Goal: Task Accomplishment & Management: Manage account settings

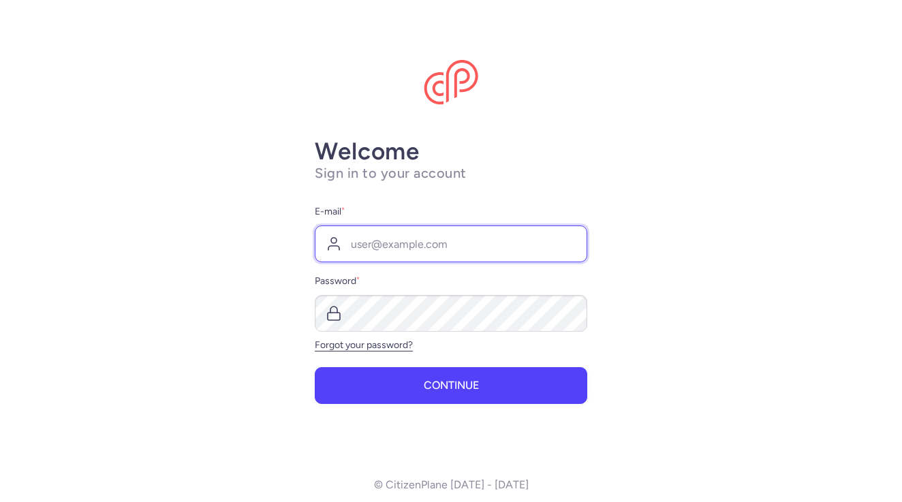
type input "[PERSON_NAME][EMAIL_ADDRESS][DOMAIN_NAME]"
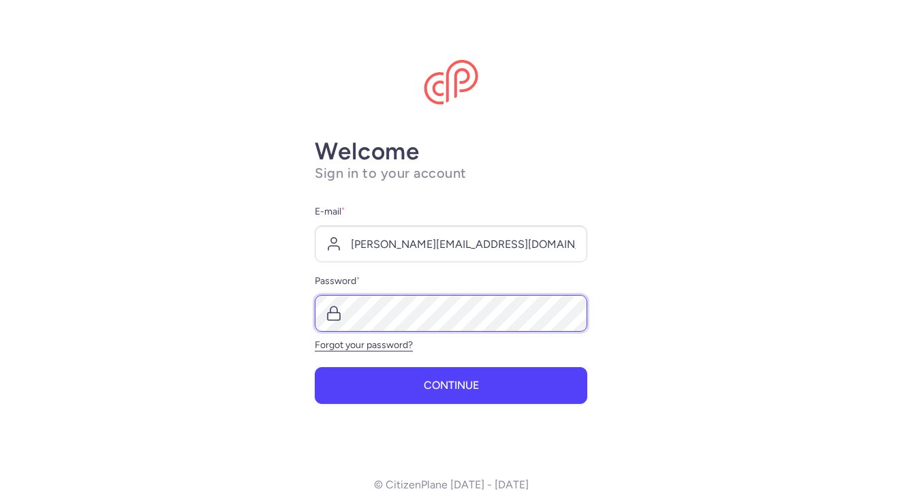
click at [451, 386] on button "Continue" at bounding box center [451, 385] width 273 height 37
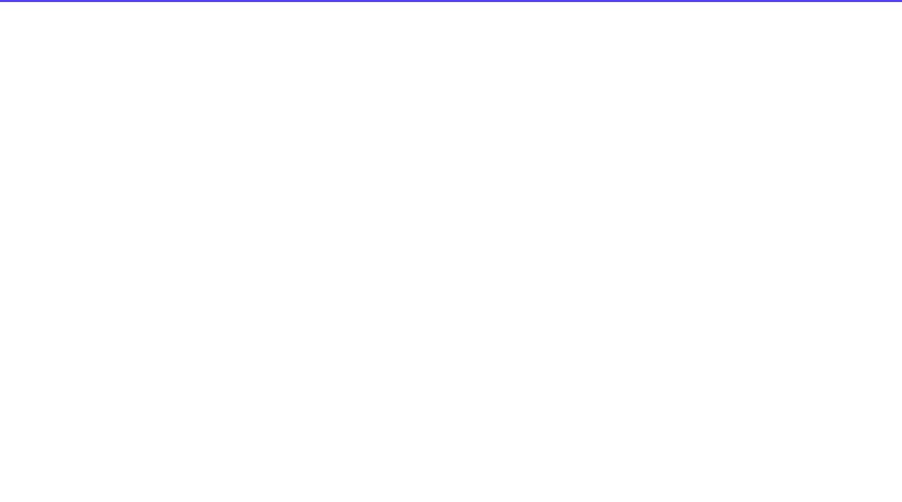
select select "days"
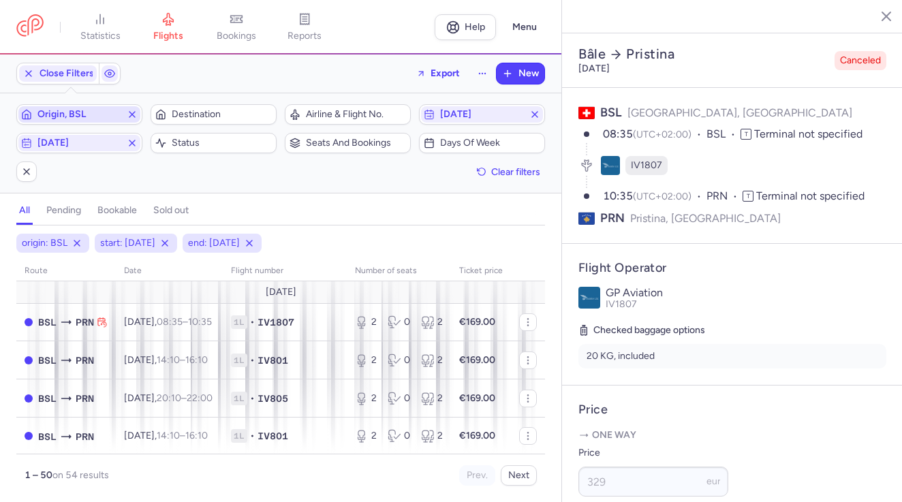
click at [132, 117] on icon "button" at bounding box center [132, 114] width 11 height 11
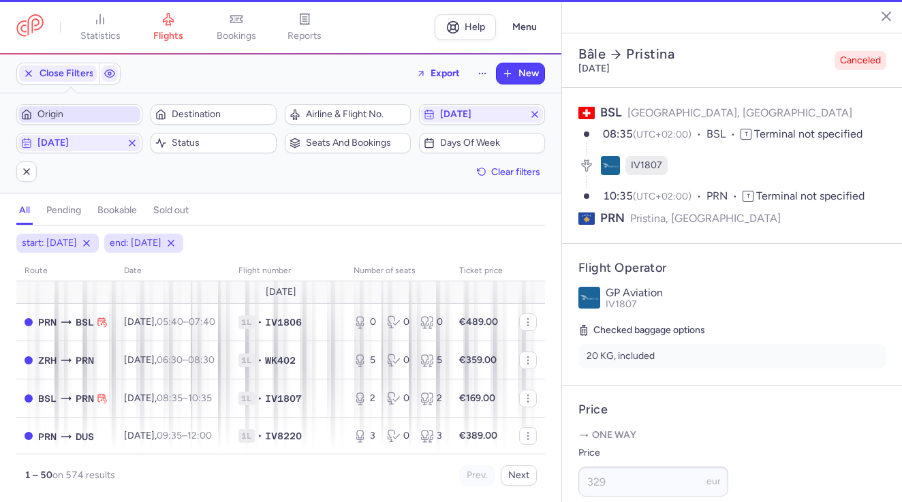
click at [83, 117] on span "Origin" at bounding box center [87, 114] width 100 height 11
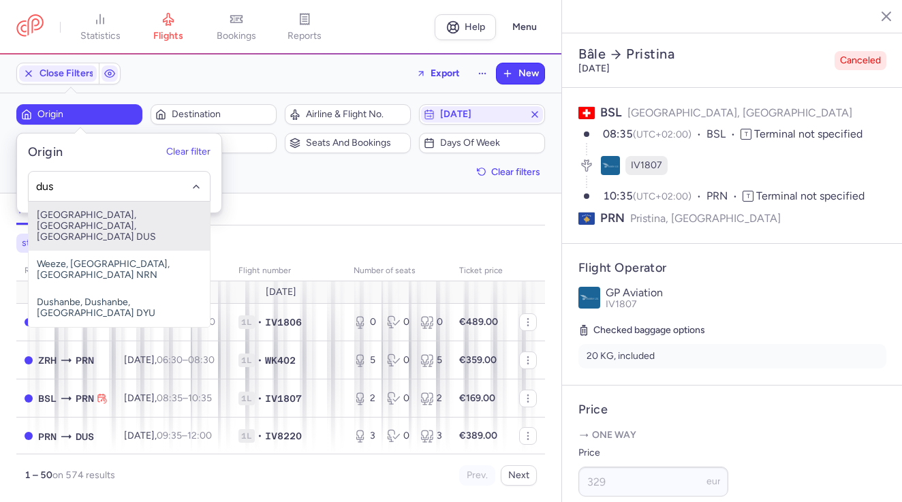
click at [92, 225] on span "[GEOGRAPHIC_DATA], [GEOGRAPHIC_DATA], [GEOGRAPHIC_DATA] DUS" at bounding box center [119, 226] width 181 height 49
type input "dus"
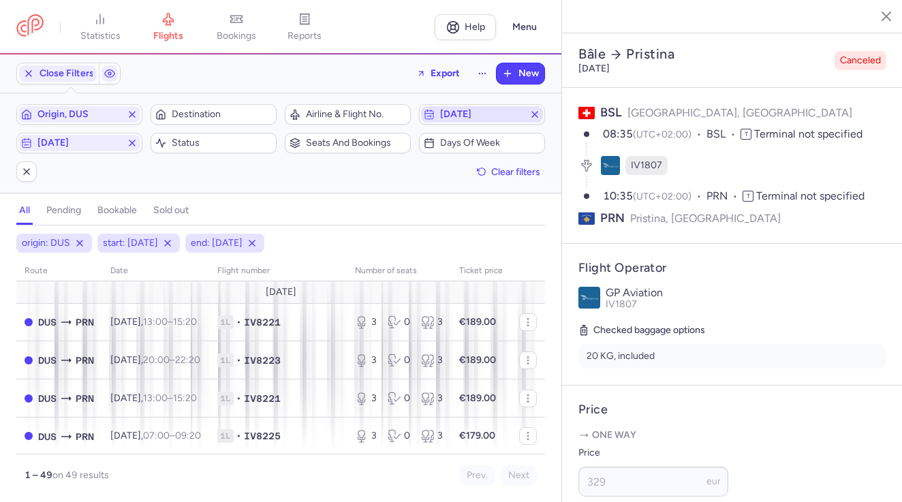
click at [538, 113] on icon "button" at bounding box center [535, 114] width 11 height 11
click at [132, 141] on icon "button" at bounding box center [132, 143] width 11 height 11
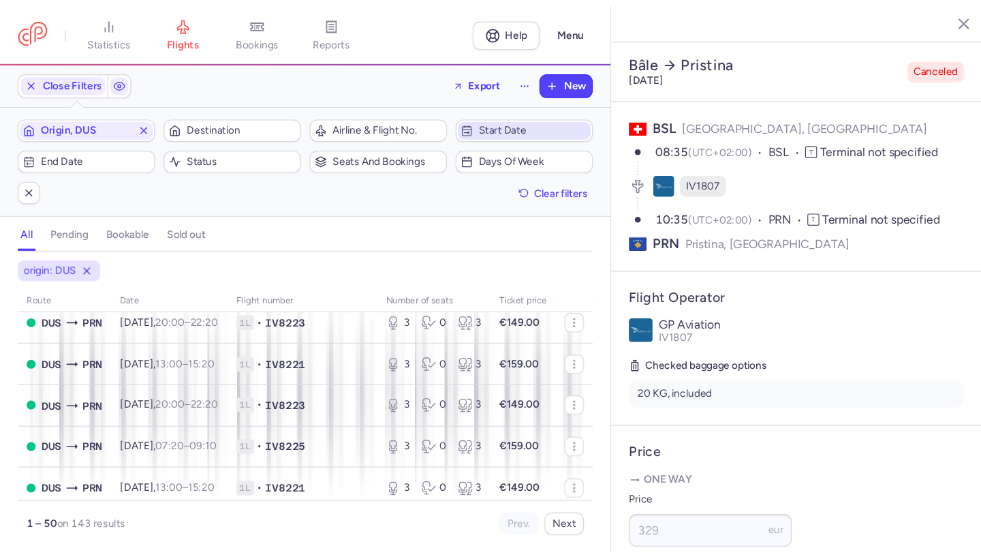
scroll to position [226, 0]
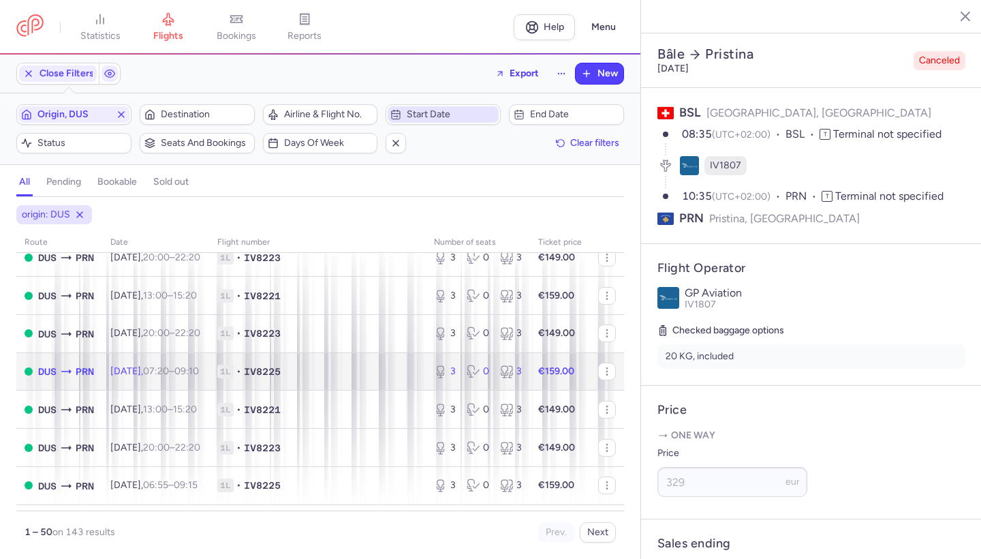
click at [187, 372] on span "07:20 – 09:10 +0" at bounding box center [171, 371] width 56 height 12
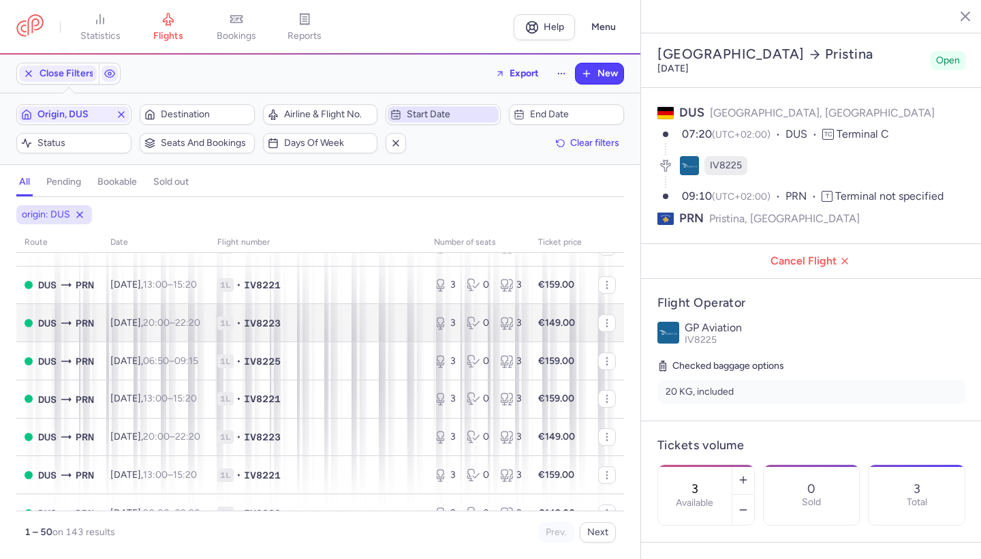
scroll to position [470, 0]
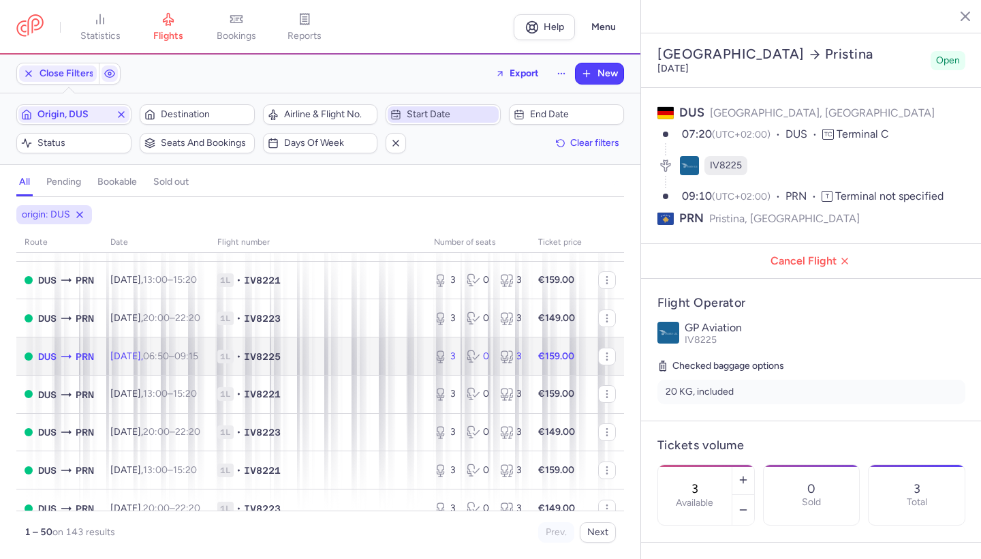
click at [169, 354] on time "06:50" at bounding box center [156, 356] width 26 height 12
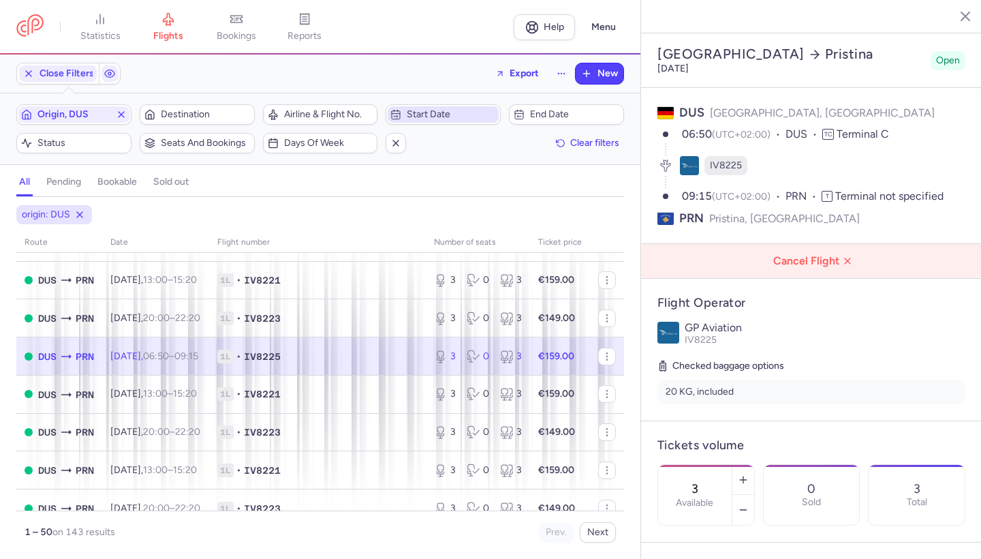
click at [829, 255] on span "Cancel Flight" at bounding box center [814, 261] width 319 height 12
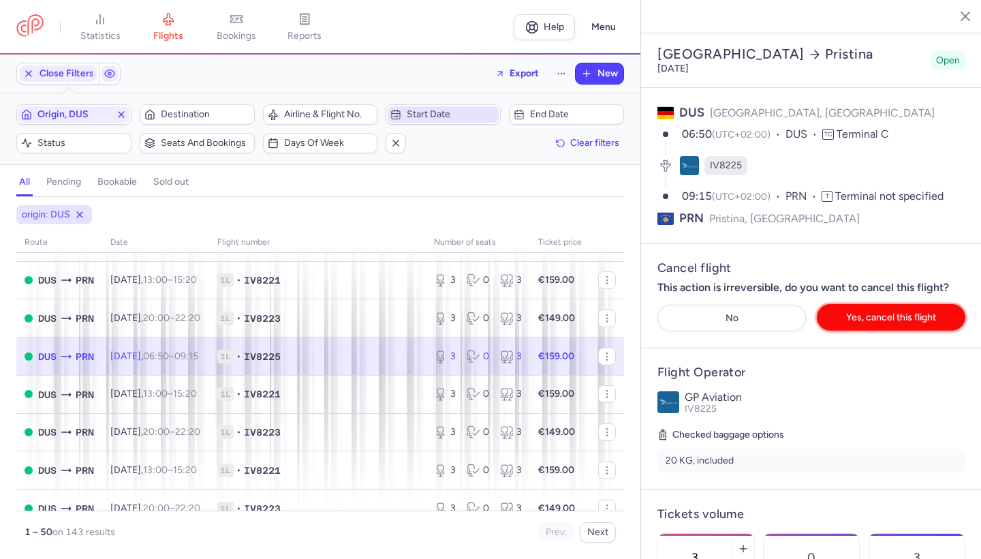
click at [881, 312] on span "Yes, cancel this flight" at bounding box center [891, 317] width 90 height 10
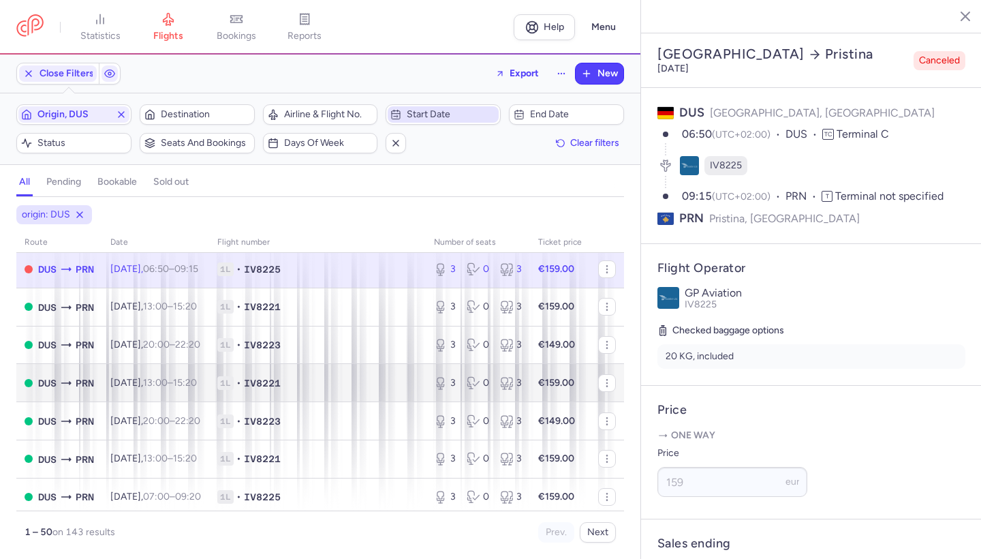
scroll to position [559, 0]
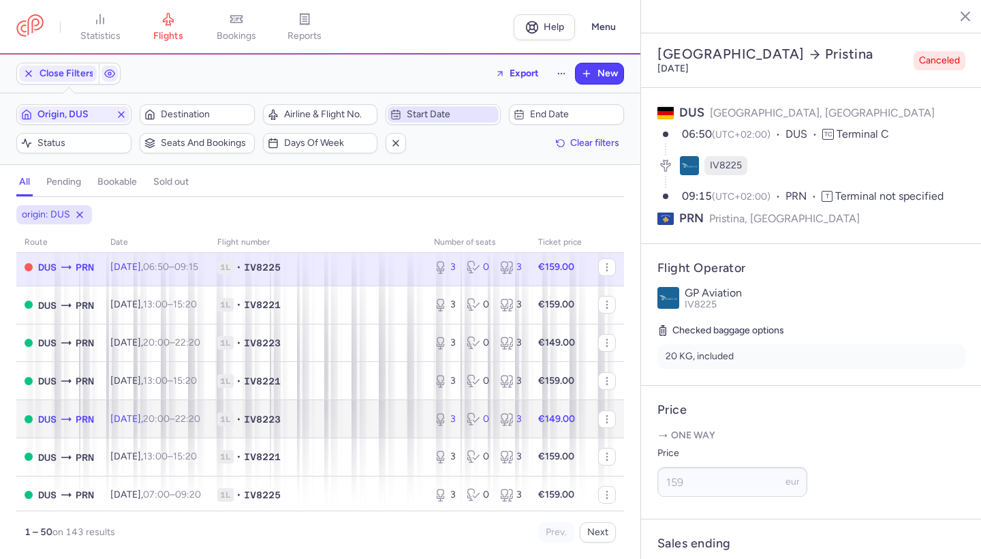
click at [281, 418] on span "IV8223" at bounding box center [262, 419] width 37 height 14
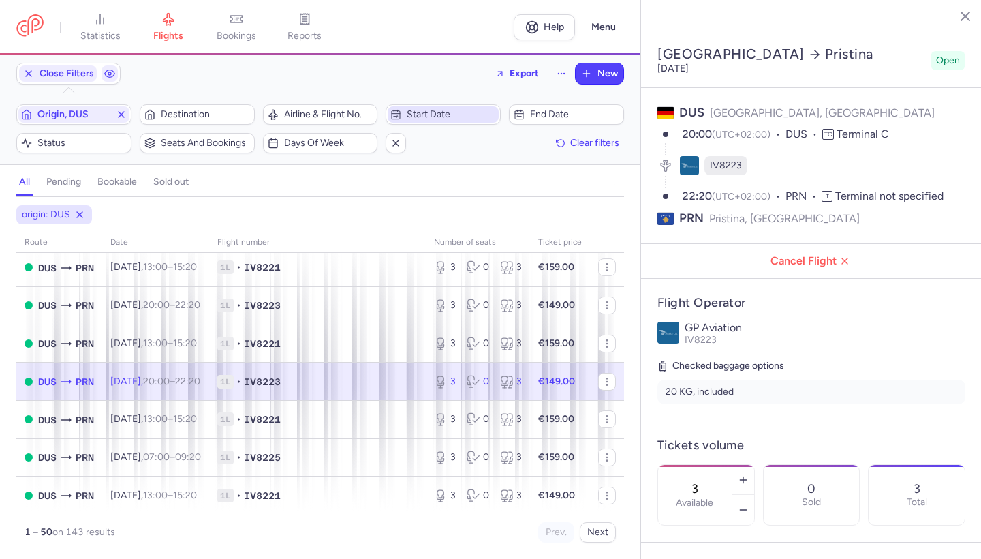
scroll to position [612, 0]
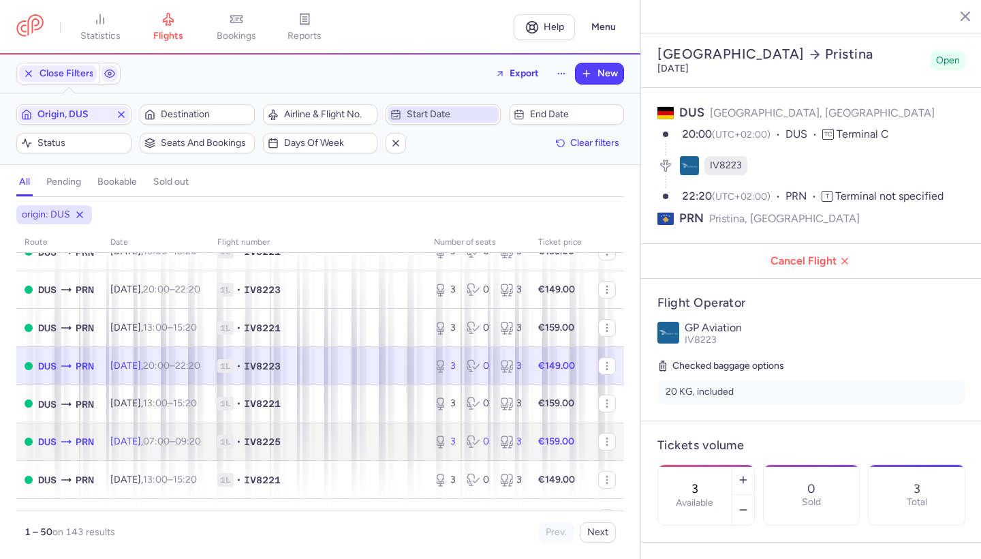
click at [200, 435] on span "07:00 – 09:20 +0" at bounding box center [172, 441] width 58 height 12
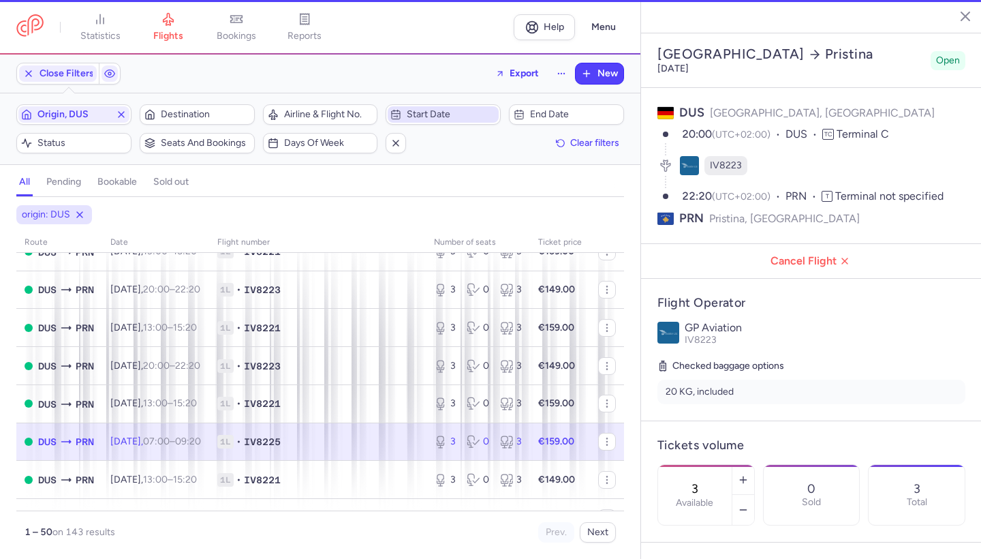
type input "2"
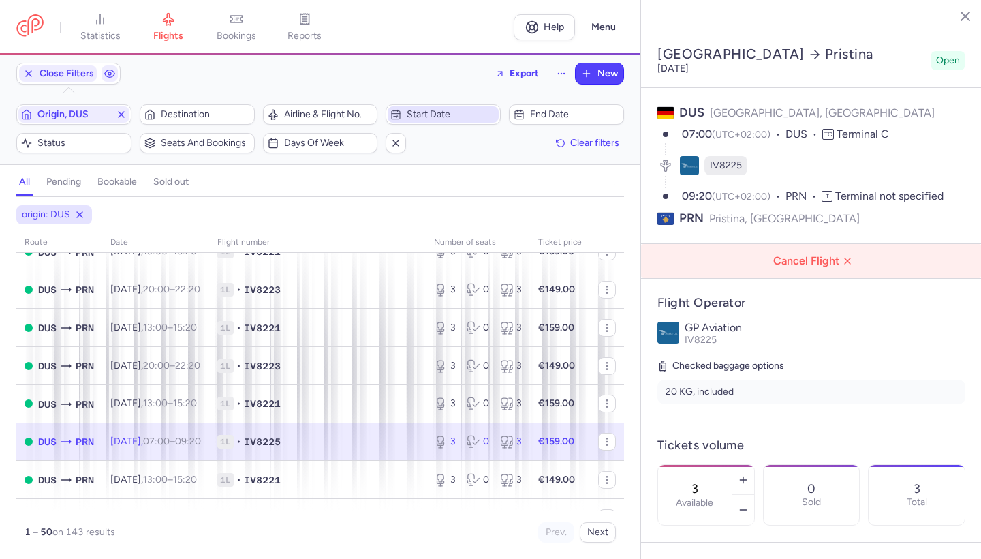
click at [829, 255] on span "Cancel Flight" at bounding box center [814, 261] width 319 height 12
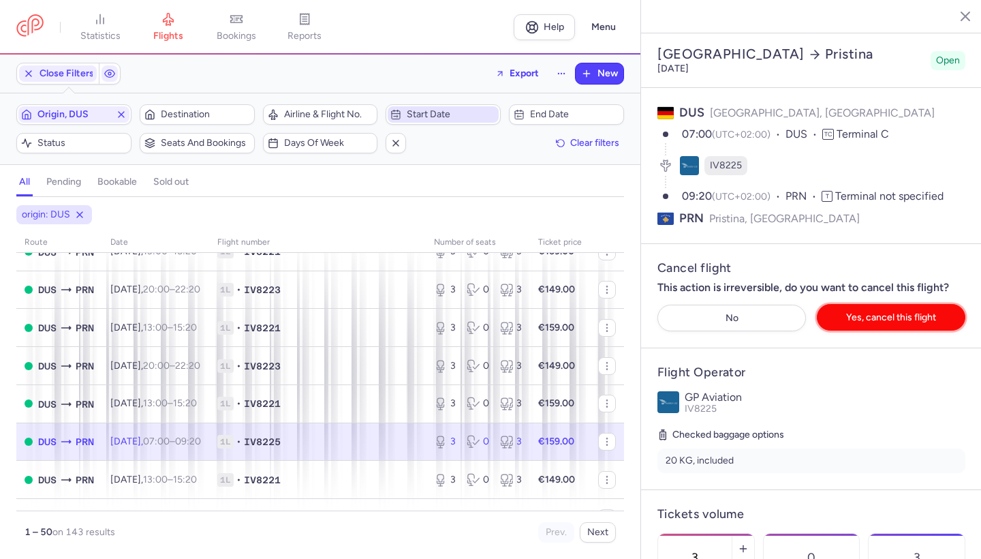
click at [884, 312] on span "Yes, cancel this flight" at bounding box center [891, 317] width 90 height 10
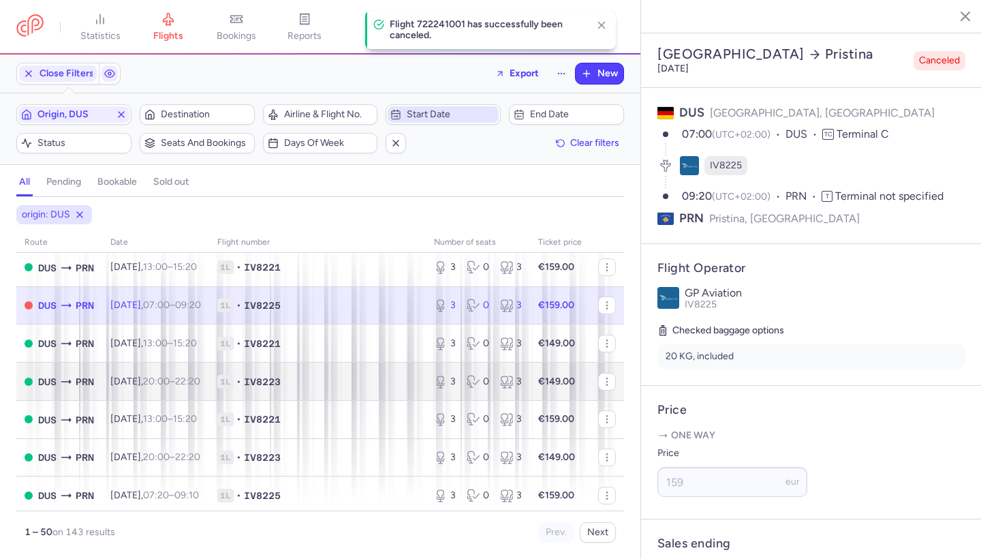
scroll to position [793, 0]
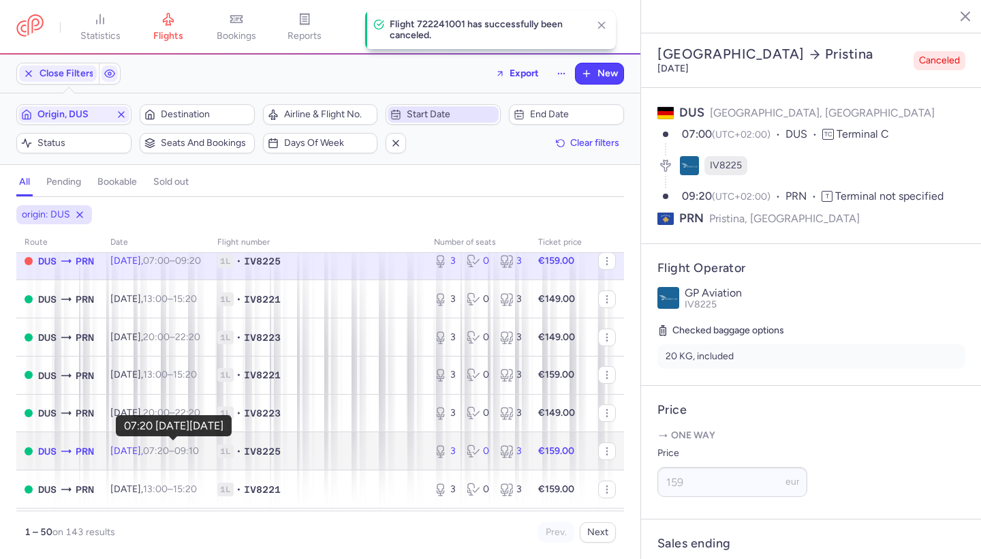
click at [169, 446] on time "07:20" at bounding box center [156, 451] width 26 height 12
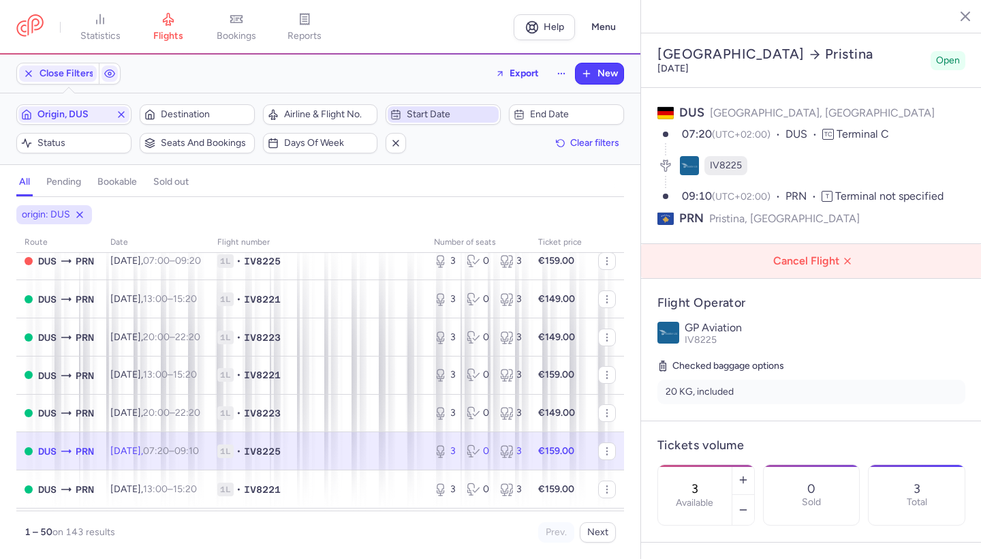
click at [812, 244] on button "Cancel Flight" at bounding box center [811, 261] width 341 height 34
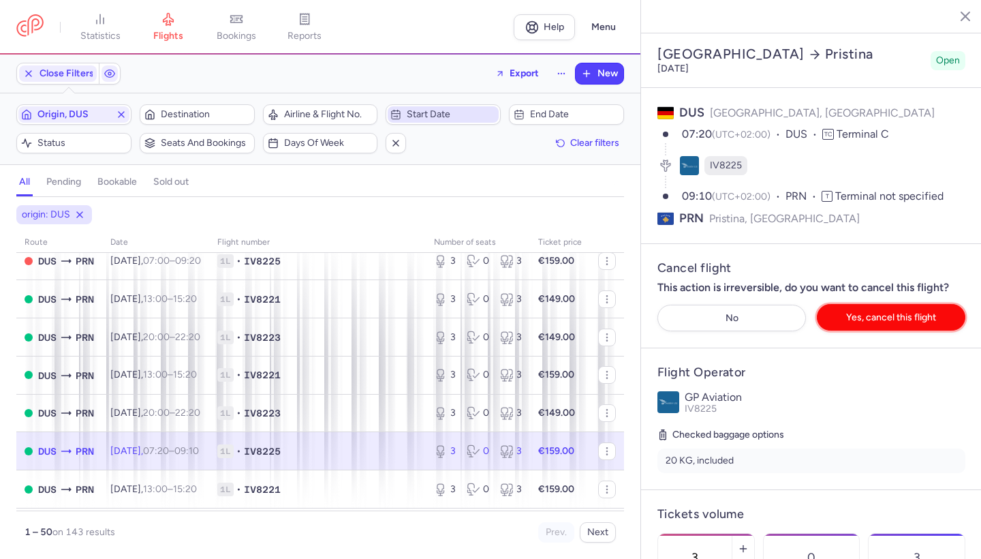
click at [869, 304] on button "Yes, cancel this flight" at bounding box center [891, 317] width 149 height 27
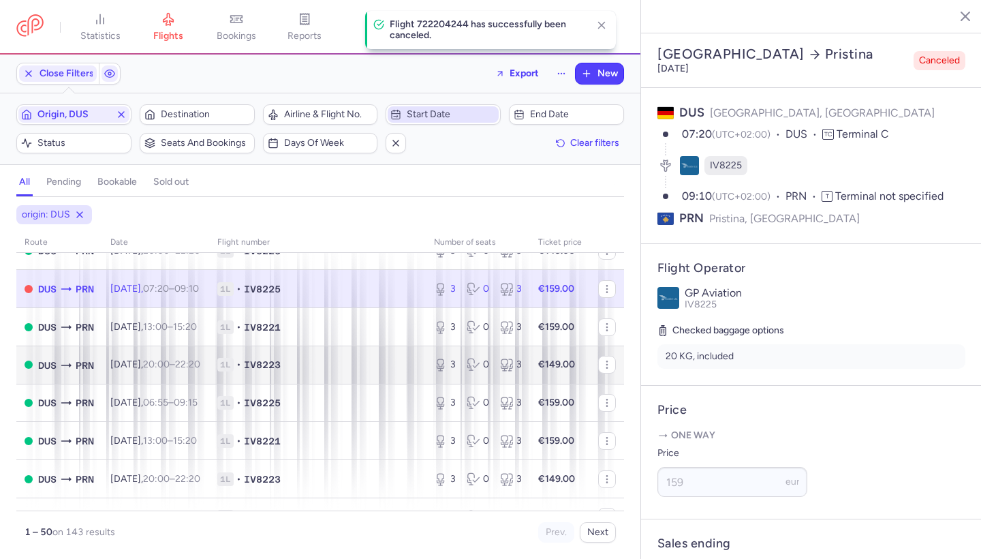
scroll to position [958, 0]
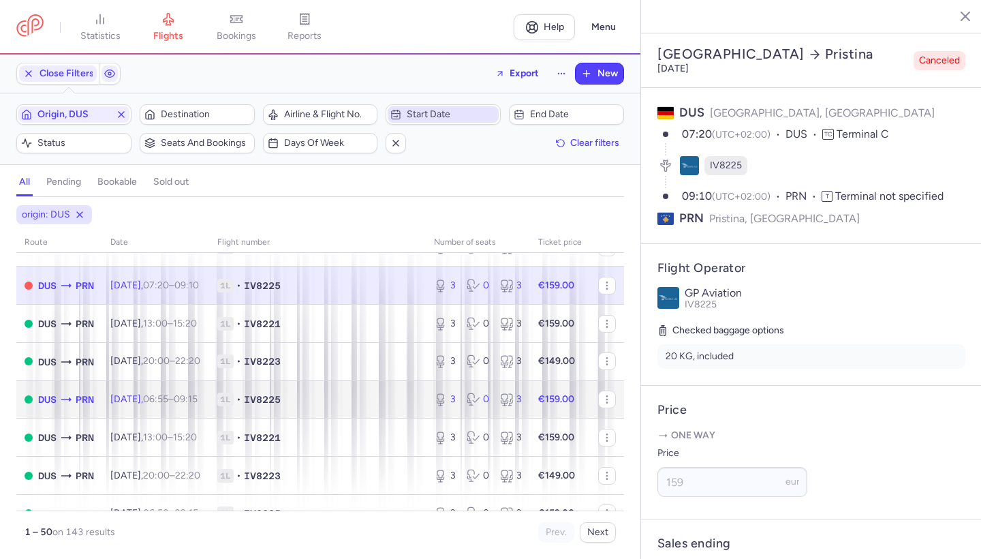
click at [184, 402] on td "[DATE] 06:55 – 09:15 +0" at bounding box center [155, 399] width 107 height 38
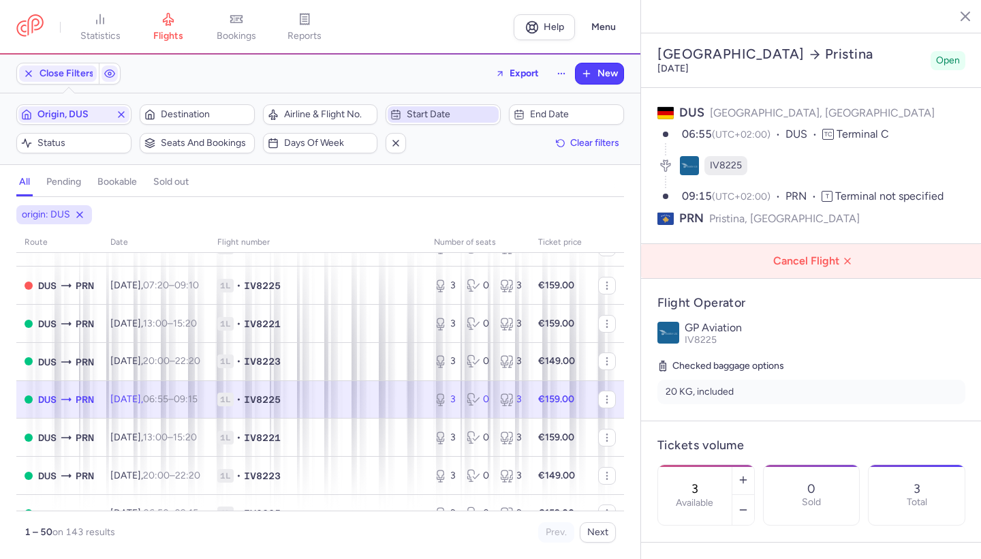
click at [811, 255] on span "Cancel Flight" at bounding box center [814, 261] width 319 height 12
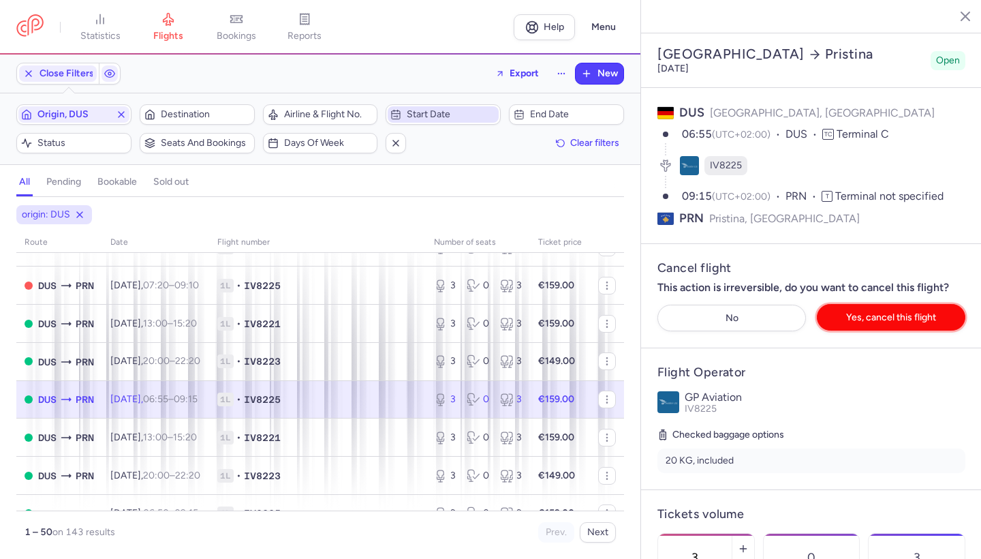
click at [878, 312] on span "Yes, cancel this flight" at bounding box center [891, 317] width 90 height 10
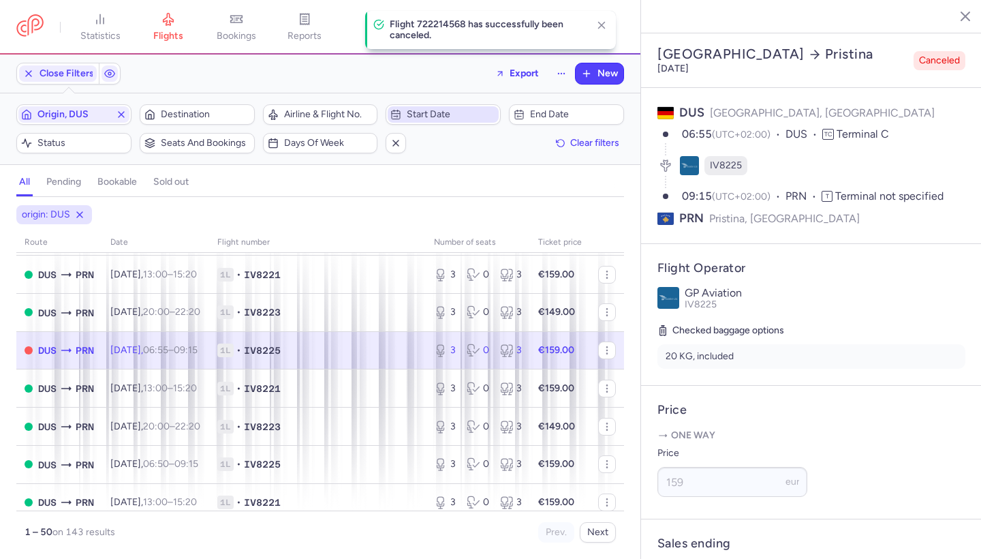
scroll to position [1039, 0]
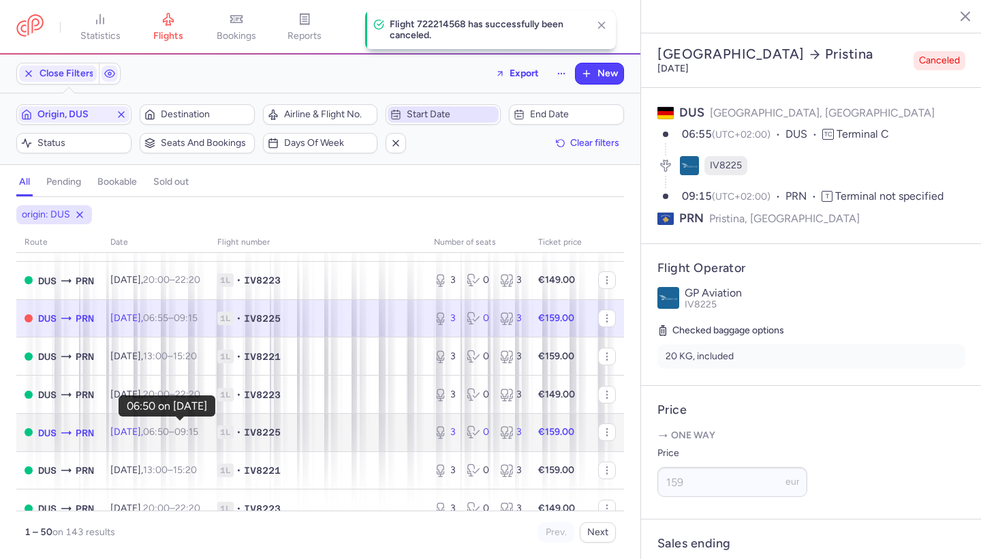
click at [169, 429] on time "06:50" at bounding box center [156, 432] width 26 height 12
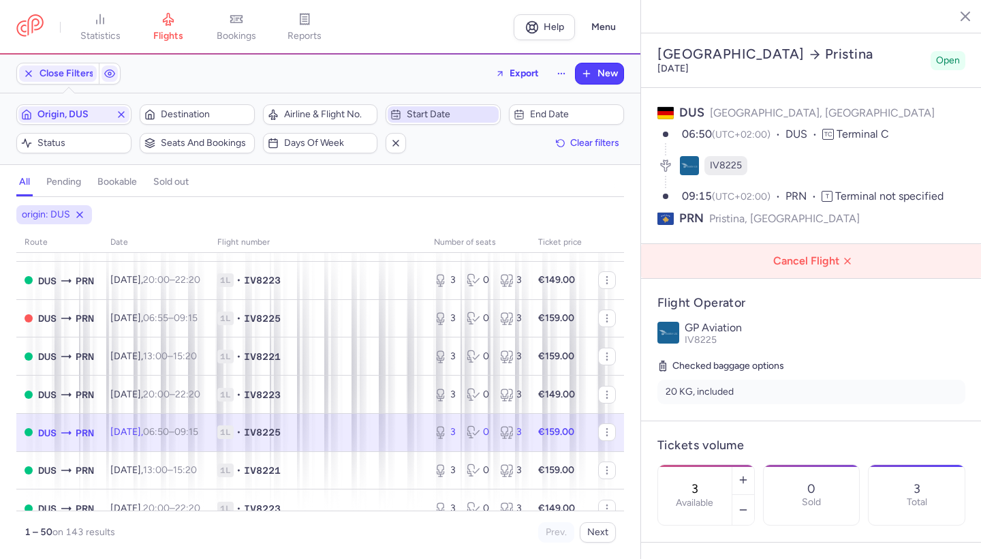
click at [823, 255] on span "Cancel Flight" at bounding box center [814, 261] width 319 height 12
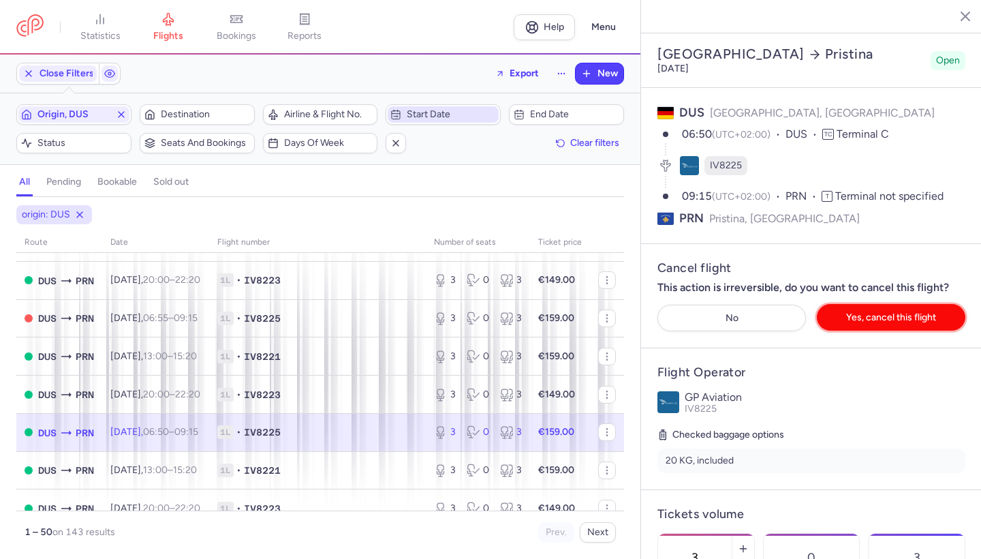
click at [873, 304] on button "Yes, cancel this flight" at bounding box center [891, 317] width 149 height 27
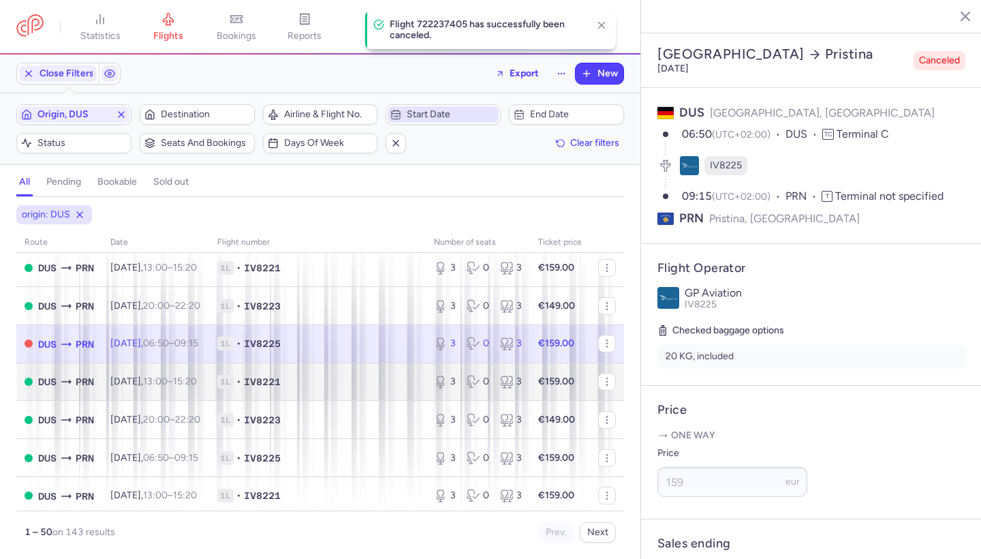
scroll to position [1168, 0]
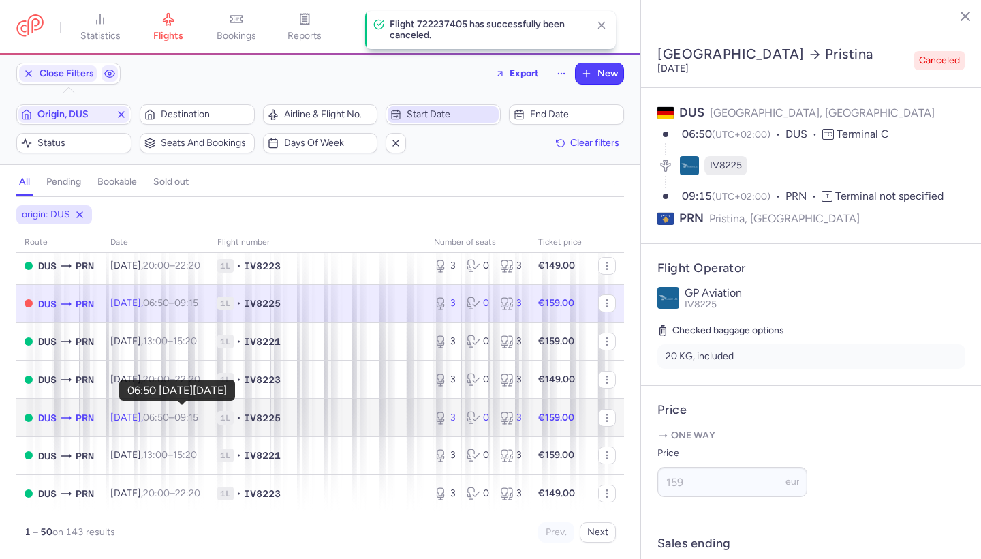
click at [169, 412] on time "06:50" at bounding box center [156, 418] width 26 height 12
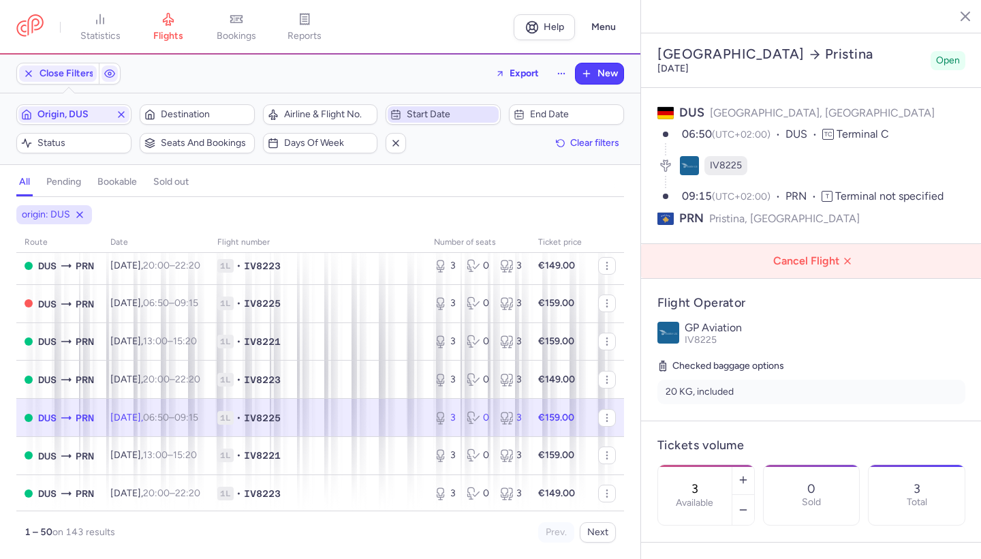
click at [802, 244] on button "Cancel Flight" at bounding box center [811, 261] width 341 height 34
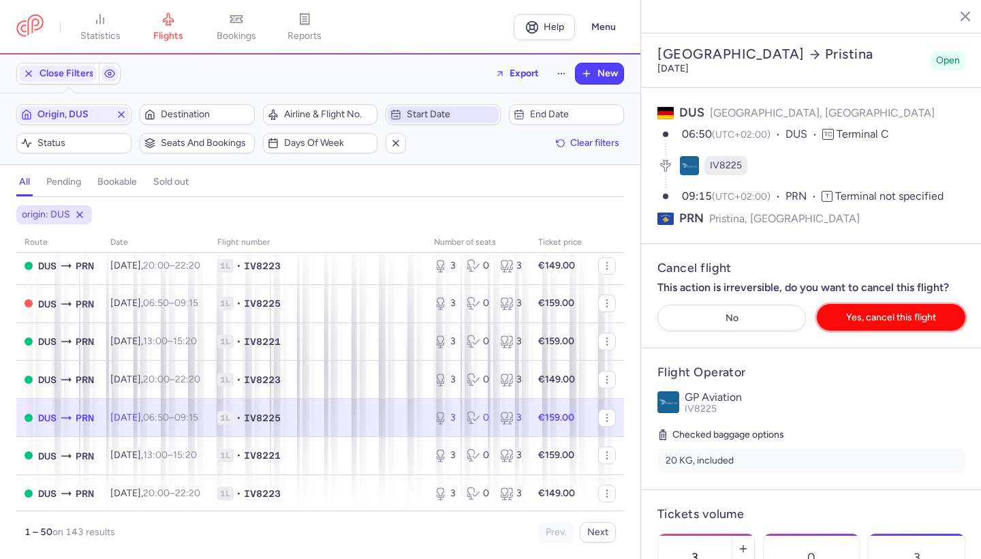
click at [866, 312] on span "Yes, cancel this flight" at bounding box center [891, 317] width 90 height 10
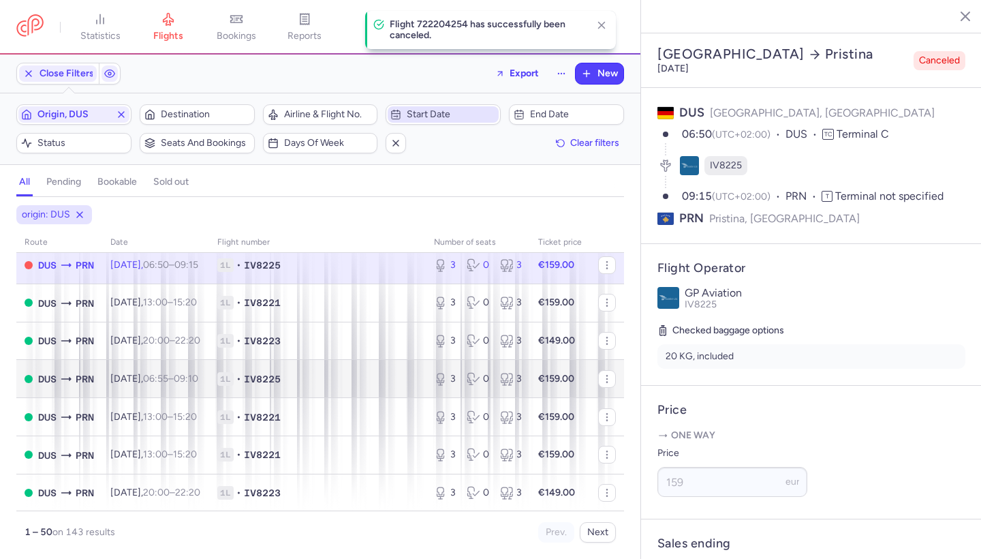
scroll to position [1329, 0]
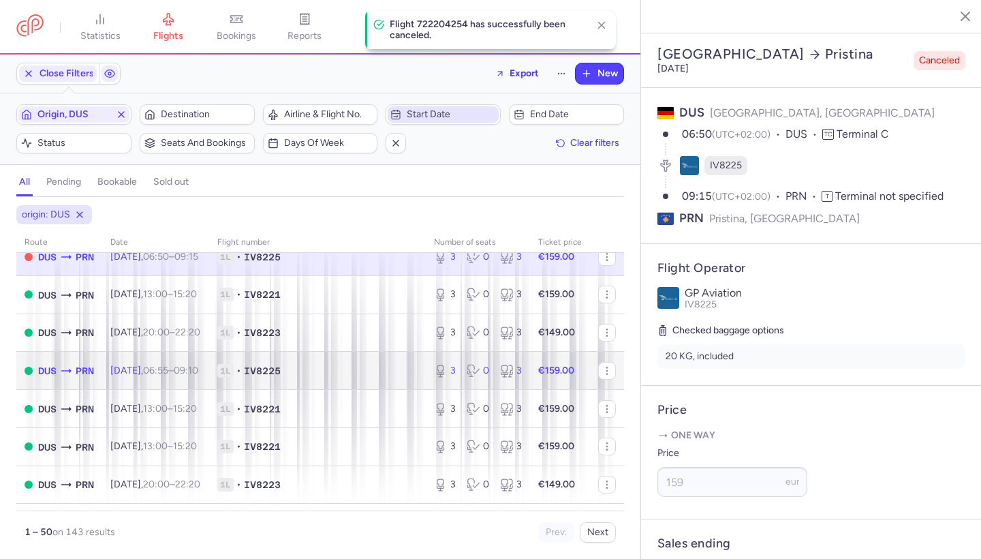
click at [168, 365] on time "06:55" at bounding box center [155, 371] width 25 height 12
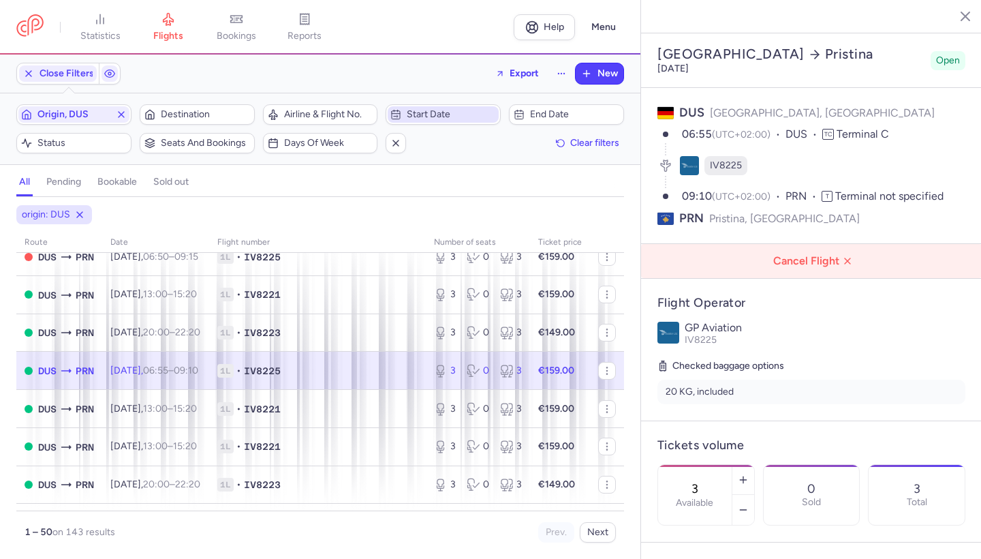
click at [797, 255] on span "Cancel Flight" at bounding box center [814, 261] width 319 height 12
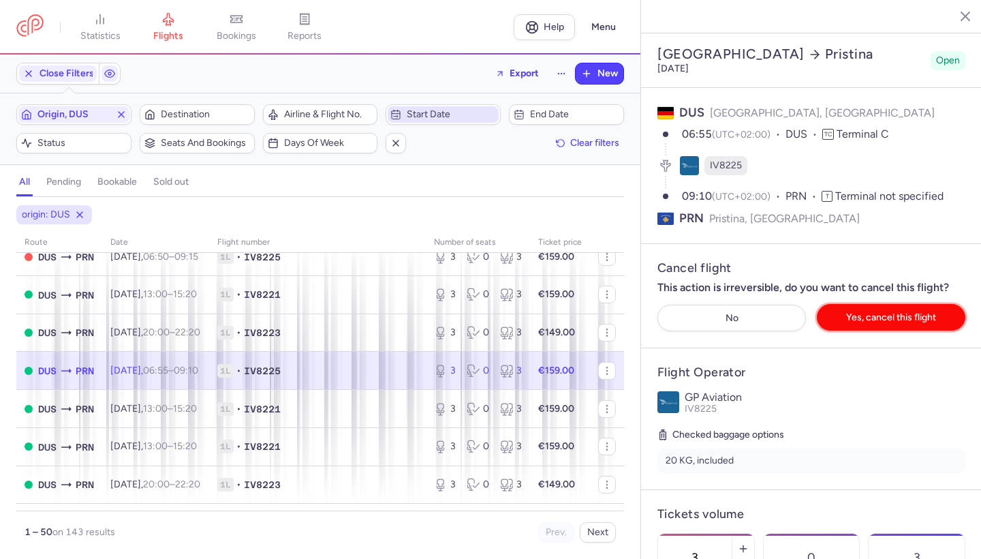
click at [898, 304] on button "Yes, cancel this flight" at bounding box center [891, 317] width 149 height 27
